Goal: Task Accomplishment & Management: Use online tool/utility

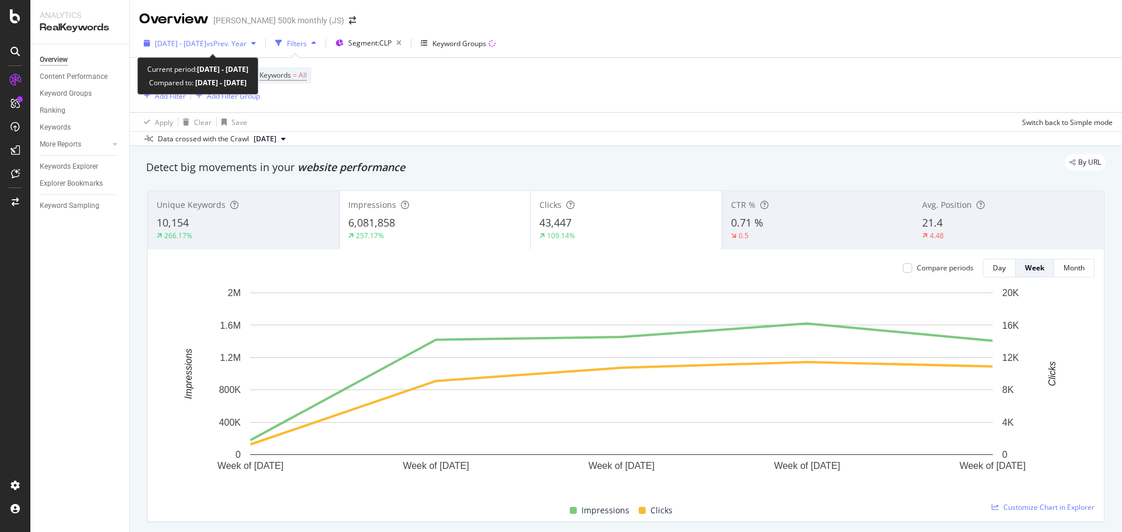
click at [261, 51] on div "[DATE] - [DATE] vs Prev. Year" at bounding box center [200, 43] width 122 height 18
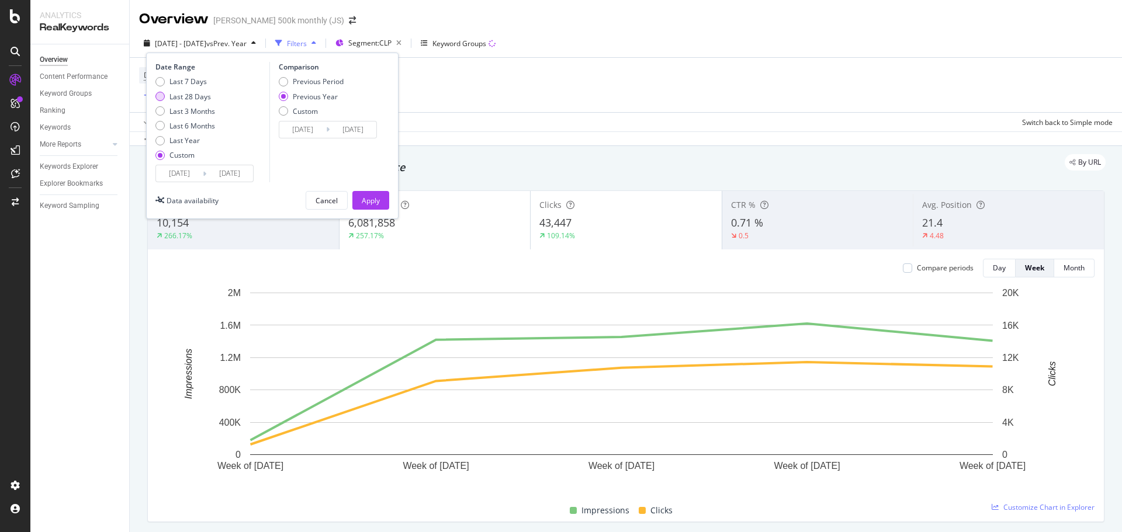
click at [162, 95] on div "Last 28 Days" at bounding box center [159, 96] width 9 height 9
type input "2025/07/18"
type input "2025/08/14"
type input "2024/07/19"
type input "2024/08/15"
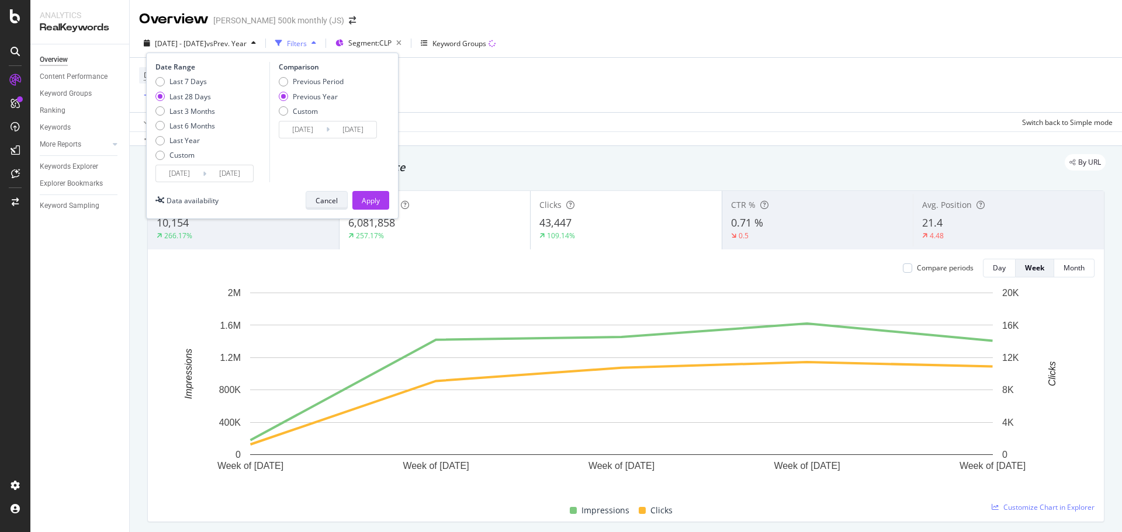
click at [327, 206] on div "Cancel" at bounding box center [326, 200] width 22 height 16
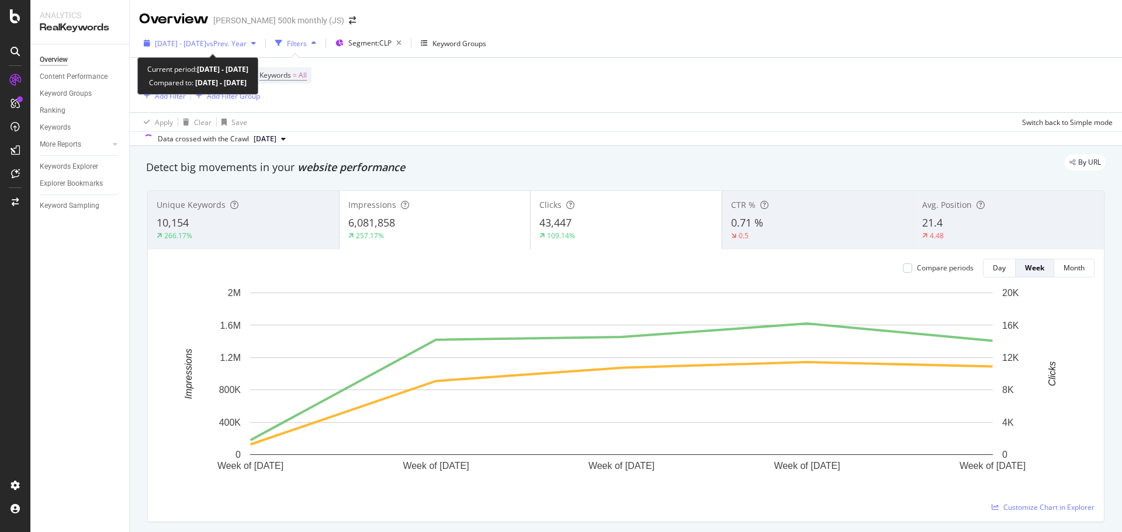
click at [232, 48] on div "[DATE] - [DATE] vs Prev. Year" at bounding box center [200, 43] width 122 height 18
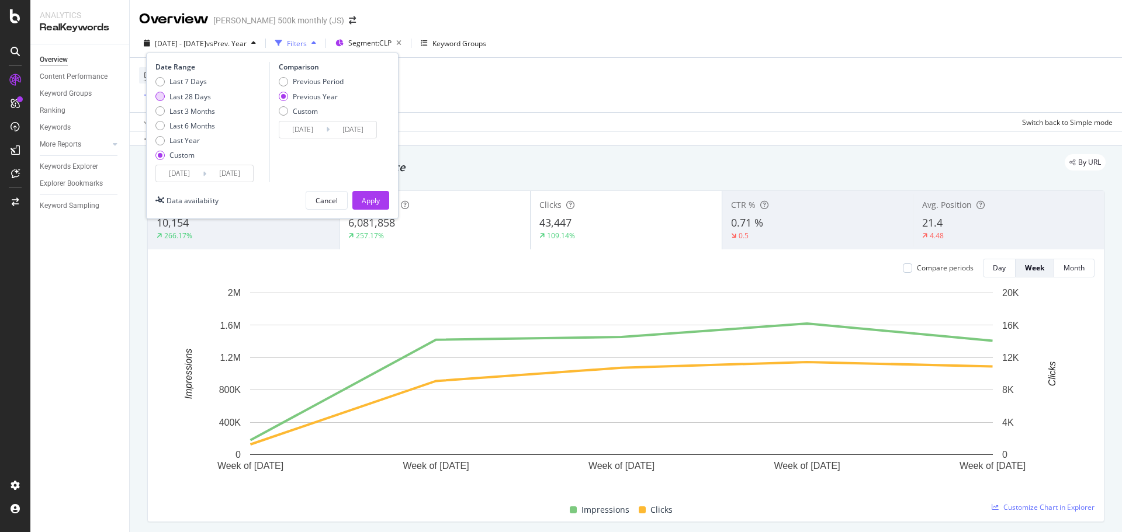
click at [189, 95] on div "Last 28 Days" at bounding box center [189, 97] width 41 height 10
type input "[DATE]"
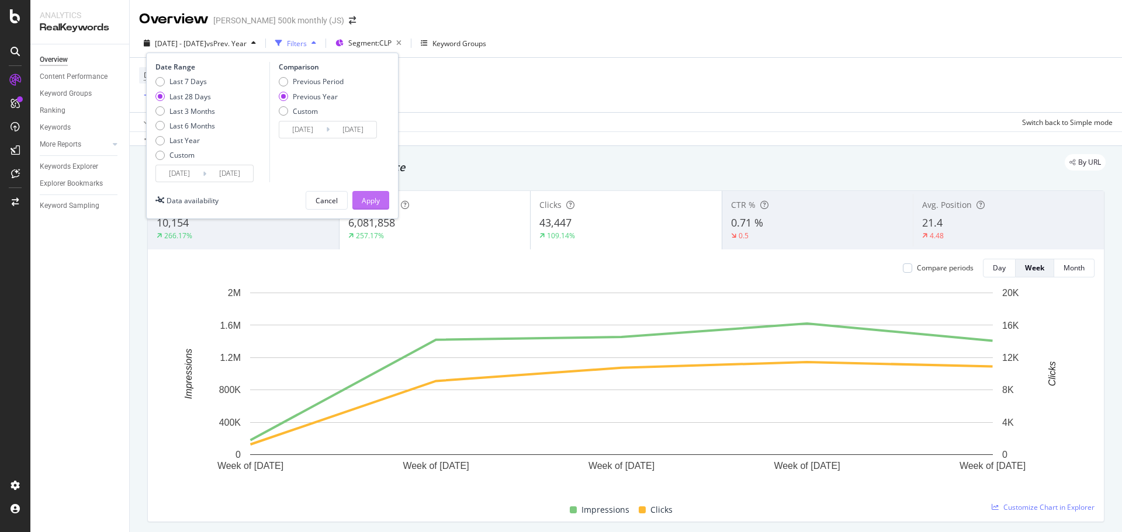
click at [379, 202] on div "Apply" at bounding box center [371, 201] width 18 height 10
